Goal: Navigation & Orientation: Find specific page/section

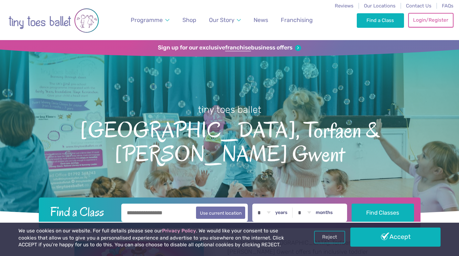
click at [422, 21] on link "Login/Register" at bounding box center [430, 20] width 45 height 14
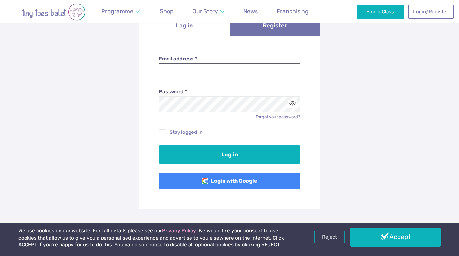
scroll to position [72, 0]
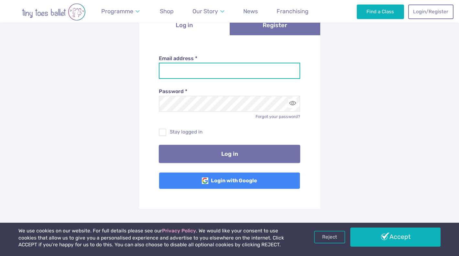
type input "**********"
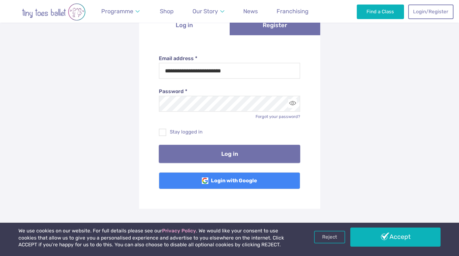
click at [200, 152] on button "Log in" at bounding box center [229, 154] width 141 height 18
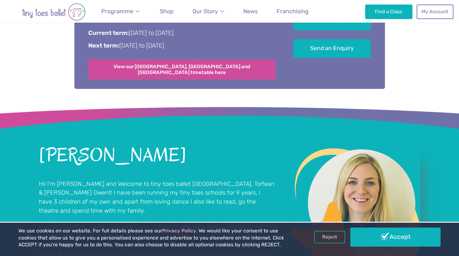
scroll to position [410, 0]
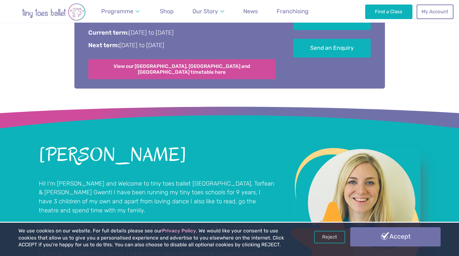
click at [381, 238] on link "Accept" at bounding box center [395, 236] width 91 height 19
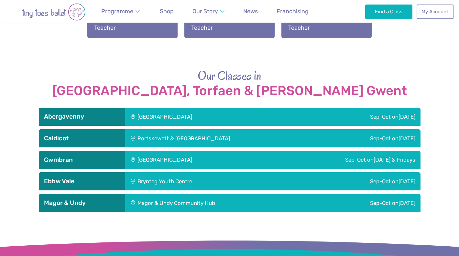
scroll to position [873, 0]
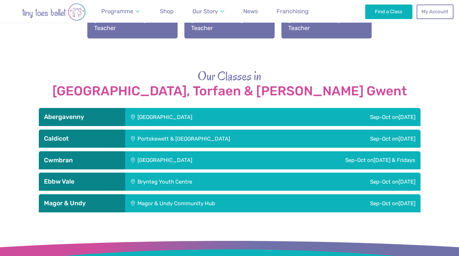
click at [185, 108] on div "[GEOGRAPHIC_DATA]" at bounding box center [208, 117] width 167 height 18
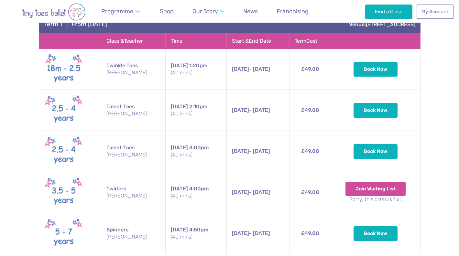
scroll to position [994, 0]
